Goal: Information Seeking & Learning: Learn about a topic

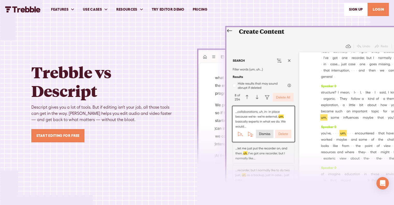
click at [163, 8] on link "Try Editor Demo" at bounding box center [168, 10] width 41 height 18
click at [199, 11] on link "PRICING" at bounding box center [200, 10] width 23 height 18
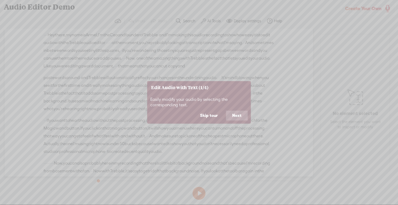
click at [233, 114] on button "Next" at bounding box center [237, 116] width 22 height 10
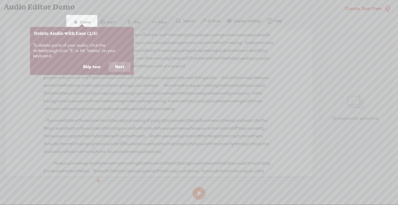
click at [122, 62] on button "Next" at bounding box center [120, 67] width 22 height 10
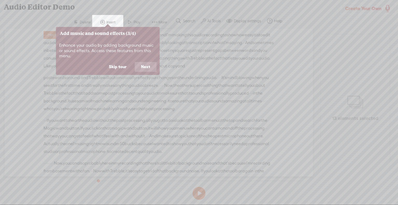
click at [143, 67] on button "Next" at bounding box center [146, 67] width 22 height 10
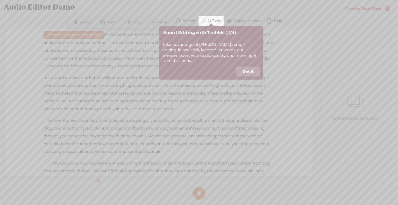
click at [242, 67] on button "Got it" at bounding box center [249, 72] width 24 height 10
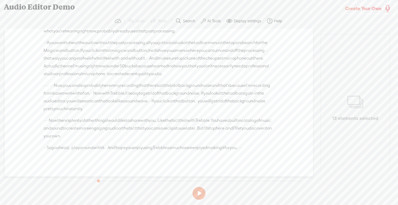
scroll to position [104, 0]
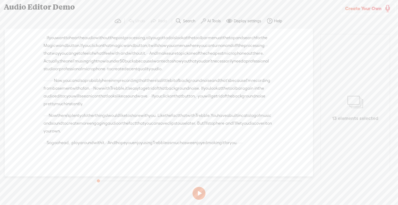
click at [364, 101] on div "13 elements selected" at bounding box center [355, 108] width 58 height 38
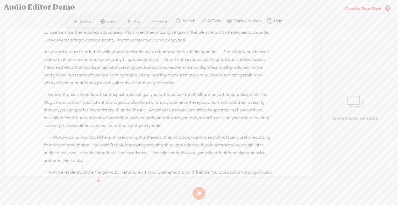
drag, startPoint x: 94, startPoint y: 69, endPoint x: 149, endPoint y: 110, distance: 68.5
click at [149, 110] on div "Unknown · · · · Hey there, · my name is Armel, · I'm the Ceo and founder of · T…" at bounding box center [159, 103] width 309 height 148
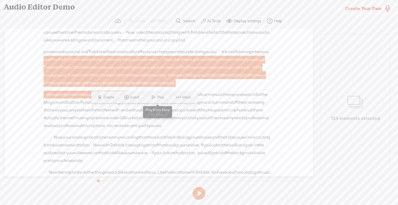
click at [155, 101] on span at bounding box center [154, 97] width 8 height 9
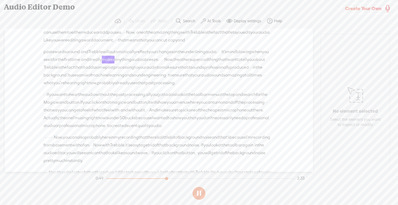
click at [170, 91] on div "Unknown paste words around · and Trebble will automatically reflect your change…" at bounding box center [159, 69] width 231 height 43
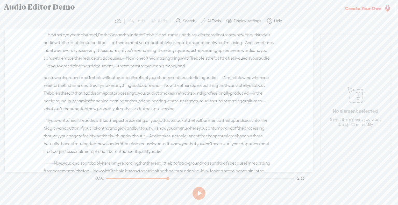
click at [45, 36] on span "·" at bounding box center [44, 35] width 1 height 8
click at [44, 35] on span "·" at bounding box center [44, 35] width 1 height 8
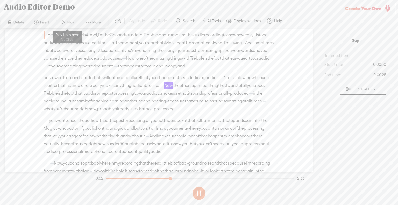
click at [73, 20] on span "Play" at bounding box center [71, 22] width 8 height 5
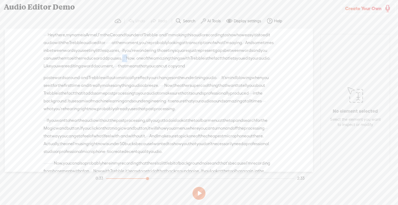
drag, startPoint x: 90, startPoint y: 66, endPoint x: 102, endPoint y: 65, distance: 12.2
click at [102, 65] on div "· · · · Hey there, · my name is Armel, · I'm the Ceo and founder of · Trebble ·…" at bounding box center [159, 50] width 231 height 39
drag, startPoint x: 91, startPoint y: 66, endPoint x: 102, endPoint y: 66, distance: 10.4
click at [102, 66] on div "· · · · Hey there, · my name is Armel, · I'm the Ceo and founder of · Trebble ·…" at bounding box center [159, 50] width 231 height 39
click at [108, 62] on span "pauses." at bounding box center [115, 59] width 15 height 8
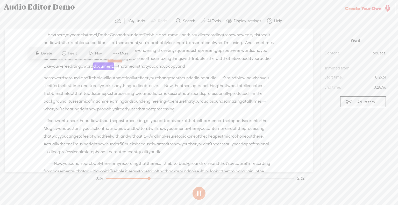
click at [82, 62] on span "reduce" at bounding box center [88, 59] width 13 height 8
click at [67, 54] on span "Play" at bounding box center [71, 53] width 8 height 5
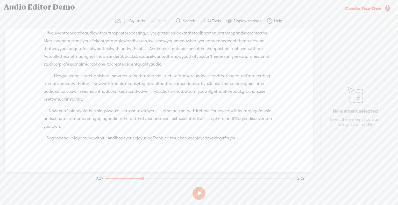
scroll to position [126, 0]
click at [246, 20] on label "Display settings" at bounding box center [247, 20] width 27 height 5
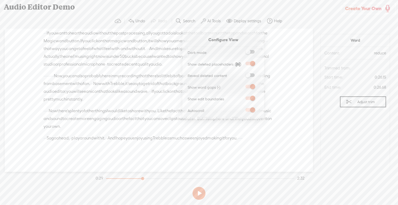
click at [270, 46] on div "· · · If you want to hear the audio without the post processing, · all you gott…" at bounding box center [159, 48] width 231 height 39
click at [210, 20] on label "AI Tools" at bounding box center [213, 20] width 13 height 5
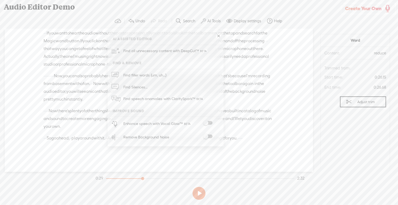
click at [205, 122] on span at bounding box center [207, 123] width 9 height 4
click at [197, 116] on span "But" at bounding box center [200, 119] width 6 height 8
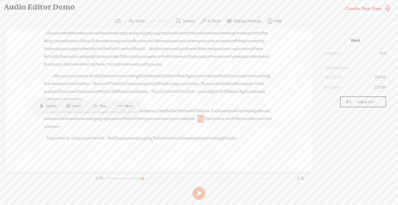
click at [54, 88] on span "audio" at bounding box center [49, 92] width 11 height 8
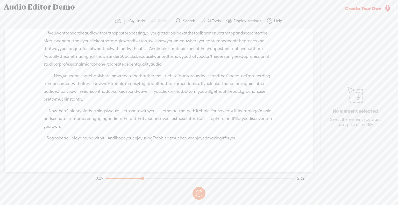
click at [54, 88] on span "audio" at bounding box center [49, 92] width 11 height 8
drag, startPoint x: 108, startPoint y: 85, endPoint x: 115, endPoint y: 82, distance: 7.6
click at [174, 88] on span "that" at bounding box center [178, 92] width 8 height 8
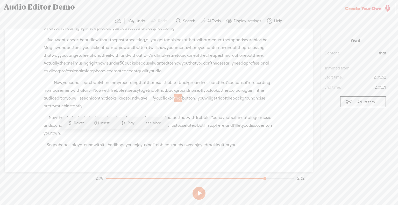
scroll to position [74, 0]
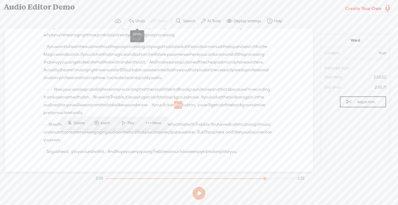
click at [134, 21] on span at bounding box center [131, 21] width 6 height 6
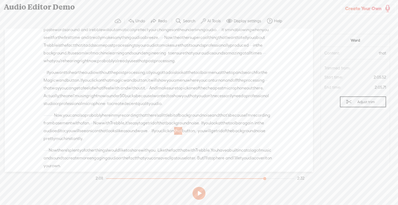
scroll to position [22, 0]
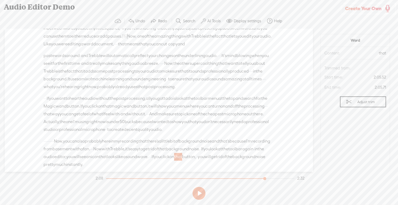
click at [124, 83] on span "and" at bounding box center [128, 79] width 8 height 8
click at [212, 21] on label "AI Tools" at bounding box center [213, 20] width 13 height 5
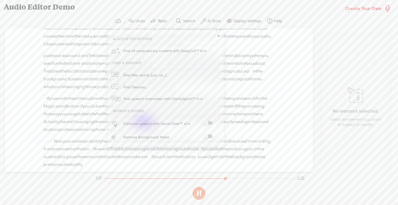
click at [296, 12] on div "Audio Editor Demo" at bounding box center [170, 6] width 341 height 13
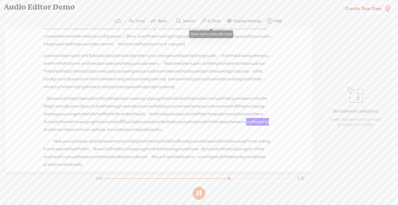
click at [206, 16] on button "AI Tools" at bounding box center [211, 21] width 25 height 10
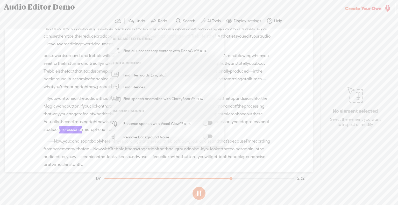
click at [209, 122] on span at bounding box center [207, 123] width 9 height 4
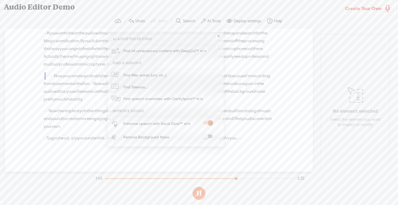
scroll to position [126, 0]
click at [167, 115] on span "save" at bounding box center [162, 119] width 9 height 8
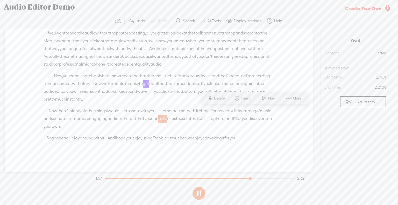
click at [298, 98] on span "More" at bounding box center [298, 98] width 10 height 5
click at [328, 163] on section "Word Content: save Audio source: Trimmed from: Start time: 2:19.71 End time: 2:…" at bounding box center [355, 105] width 69 height 143
click at [108, 115] on span "engaging" at bounding box center [98, 119] width 18 height 8
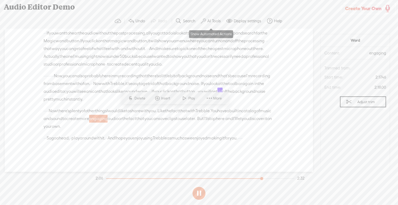
click at [215, 19] on label "AI Tools" at bounding box center [213, 20] width 13 height 5
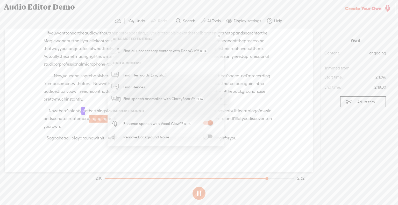
click at [208, 135] on span at bounding box center [207, 137] width 9 height 4
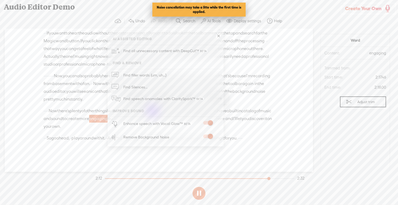
click at [207, 134] on span "enjoyed" at bounding box center [199, 138] width 15 height 8
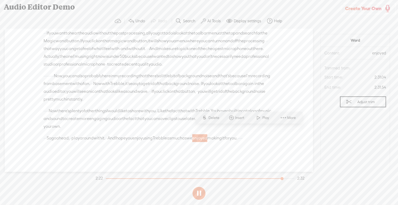
click at [117, 88] on span "looks" at bounding box center [112, 92] width 10 height 8
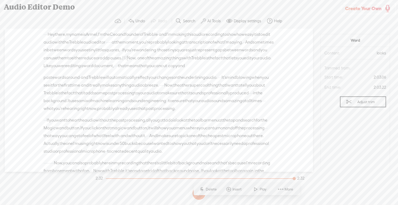
scroll to position [0, 0]
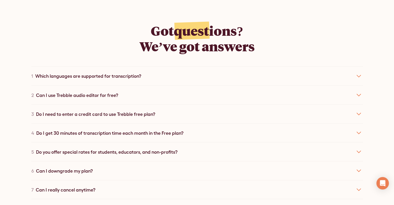
scroll to position [934, 0]
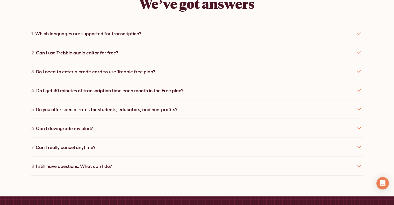
click at [148, 87] on div "Do I get 30 minutes of transcription time each month in the Free plan?" at bounding box center [109, 90] width 147 height 7
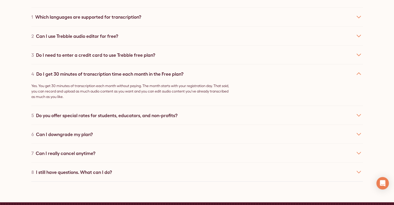
scroll to position [960, 0]
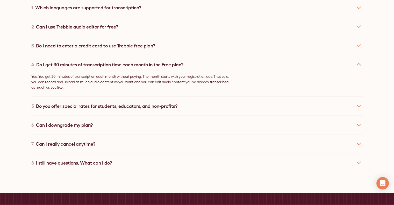
click at [178, 96] on div "5 Do you offer special rates for students, educators, and non-profits?" at bounding box center [197, 105] width 332 height 19
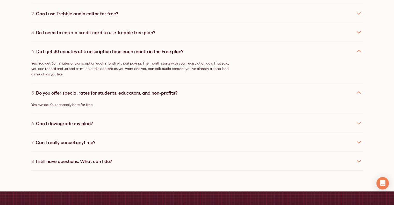
scroll to position [985, 0]
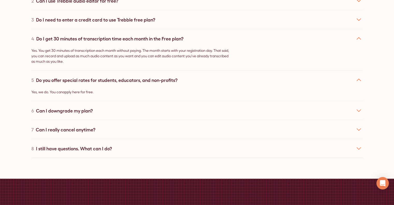
click at [119, 103] on div "6 Can I downgrade my plan?" at bounding box center [197, 110] width 332 height 19
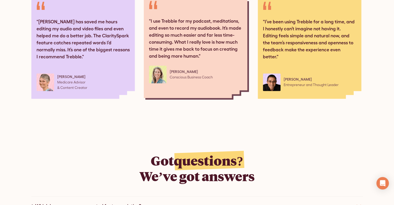
scroll to position [752, 0]
